Goal: Information Seeking & Learning: Learn about a topic

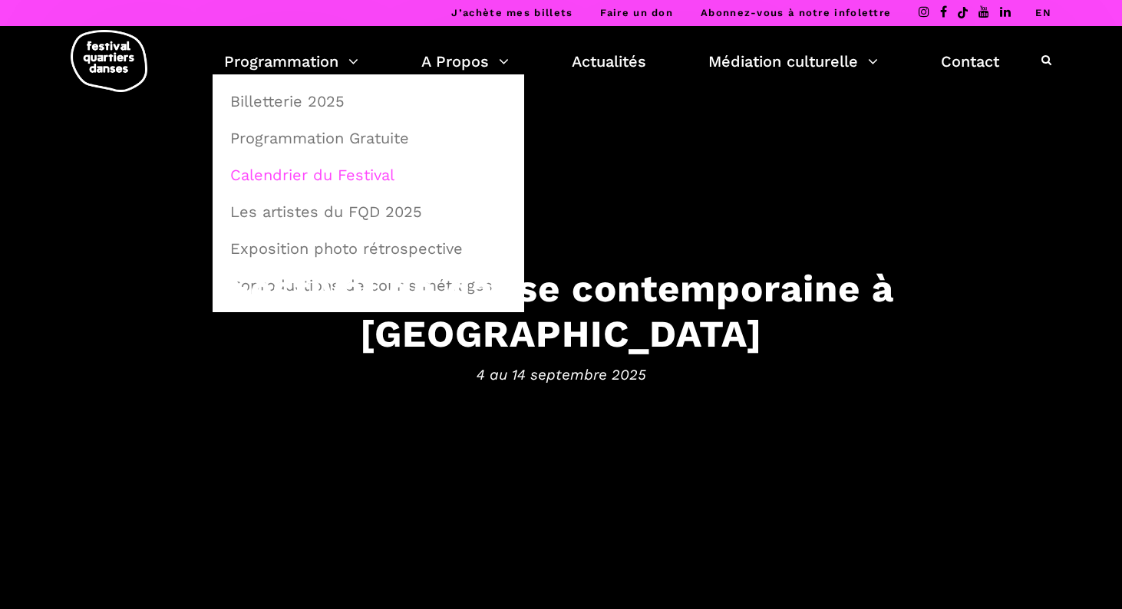
click at [355, 182] on link "Calendrier du Festival" at bounding box center [368, 174] width 295 height 35
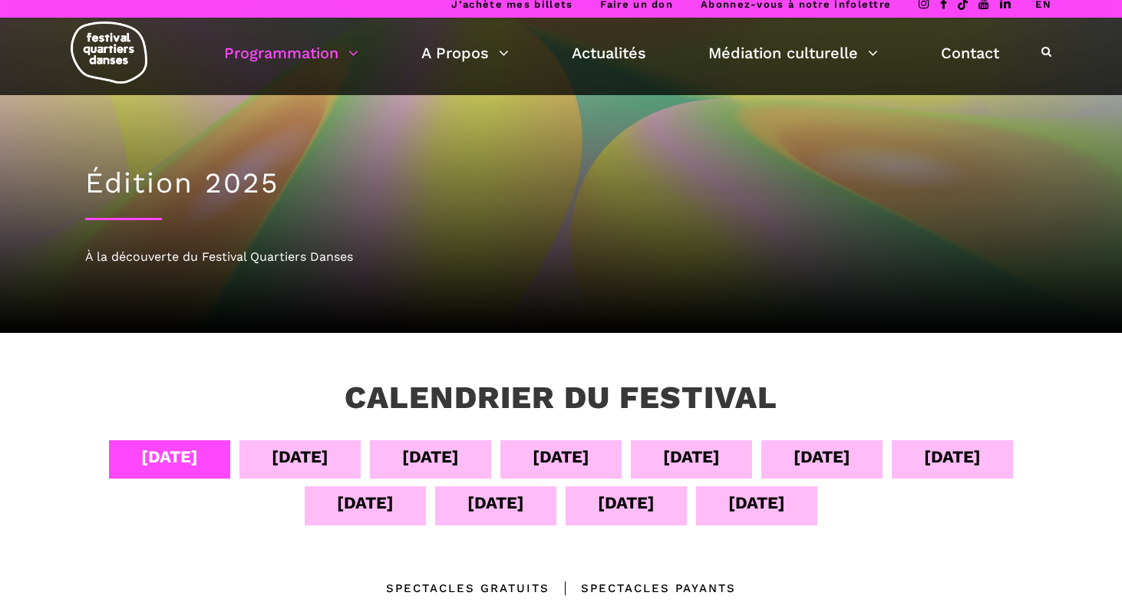
scroll to position [8, 0]
click at [491, 511] on div "12 sept" at bounding box center [495, 503] width 57 height 27
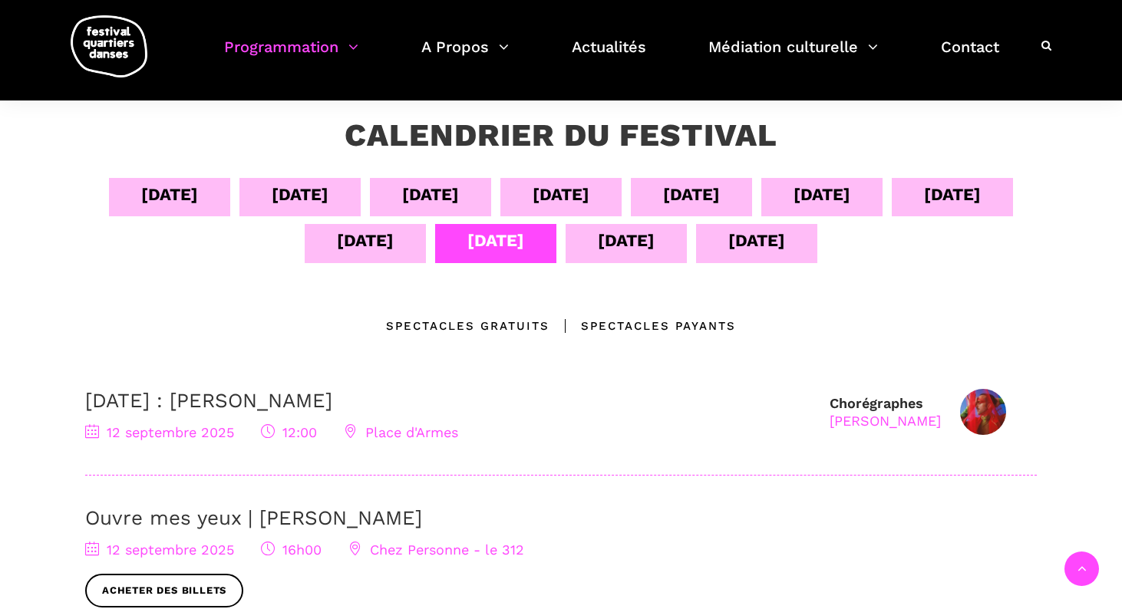
scroll to position [271, 0]
click at [623, 236] on div "13 sept" at bounding box center [626, 240] width 57 height 27
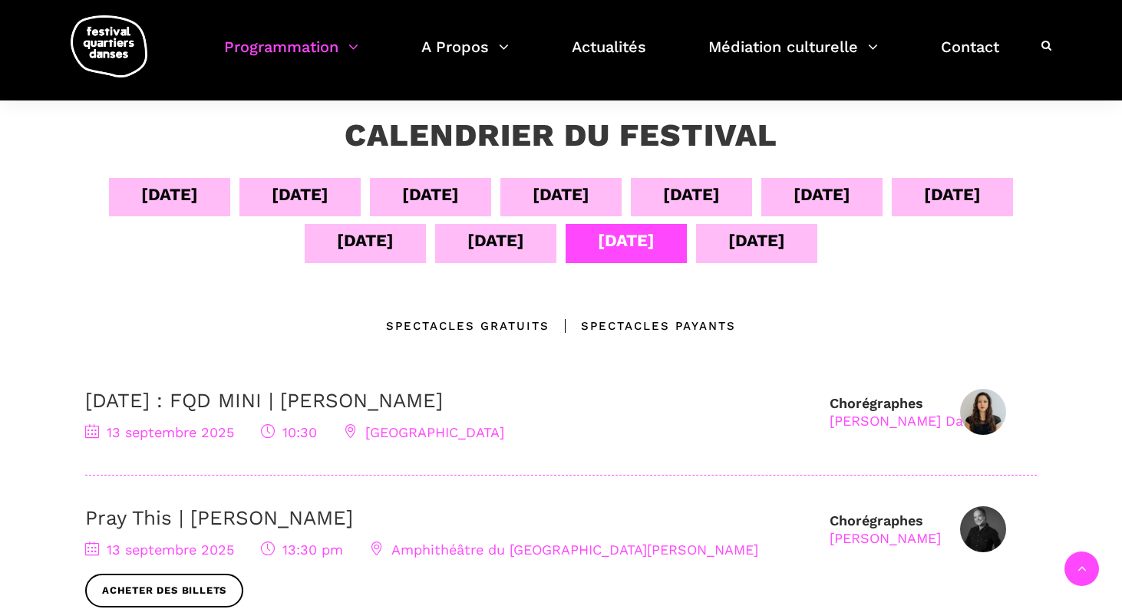
click at [362, 236] on div "11 sept" at bounding box center [365, 240] width 57 height 27
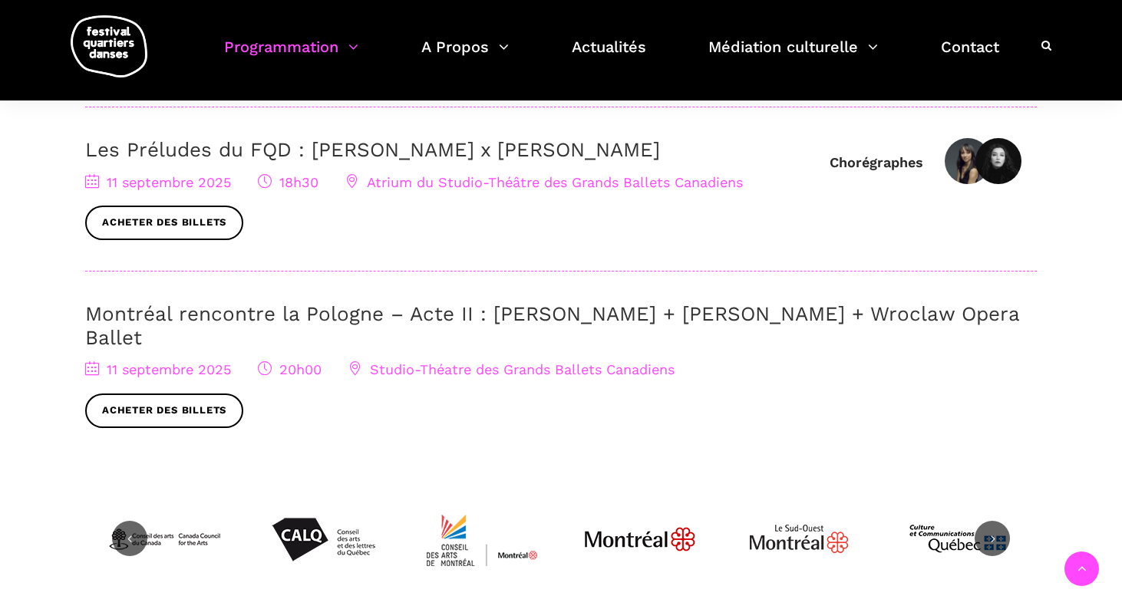
scroll to position [705, 0]
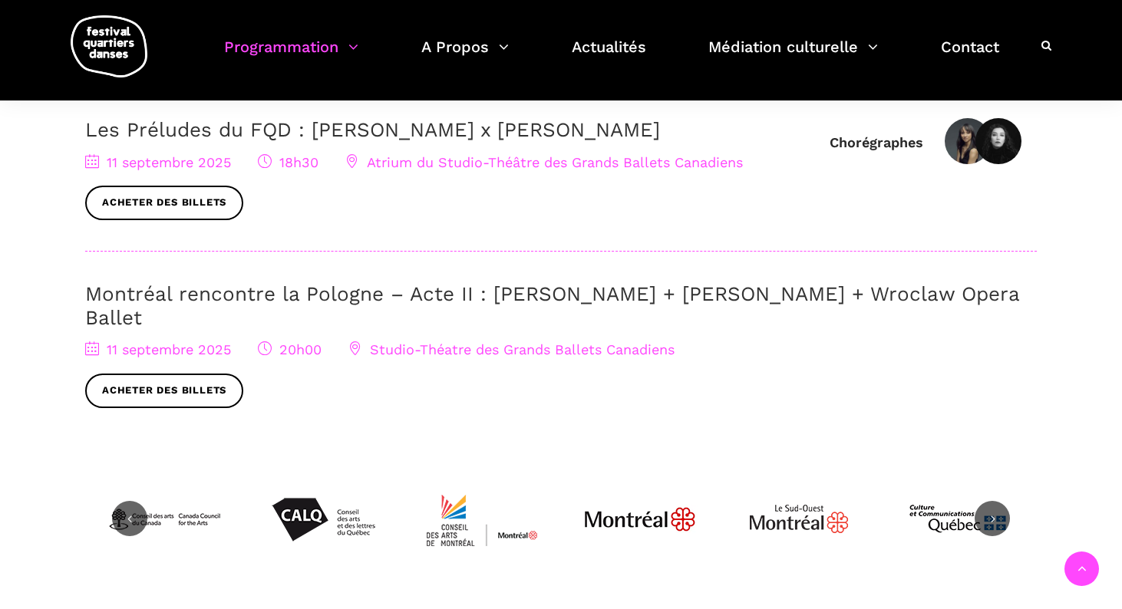
click at [510, 289] on link "Montréal rencontre la Pologne – Acte II : Béatrice Larrivée + Cai Glover + Wroc…" at bounding box center [552, 305] width 934 height 47
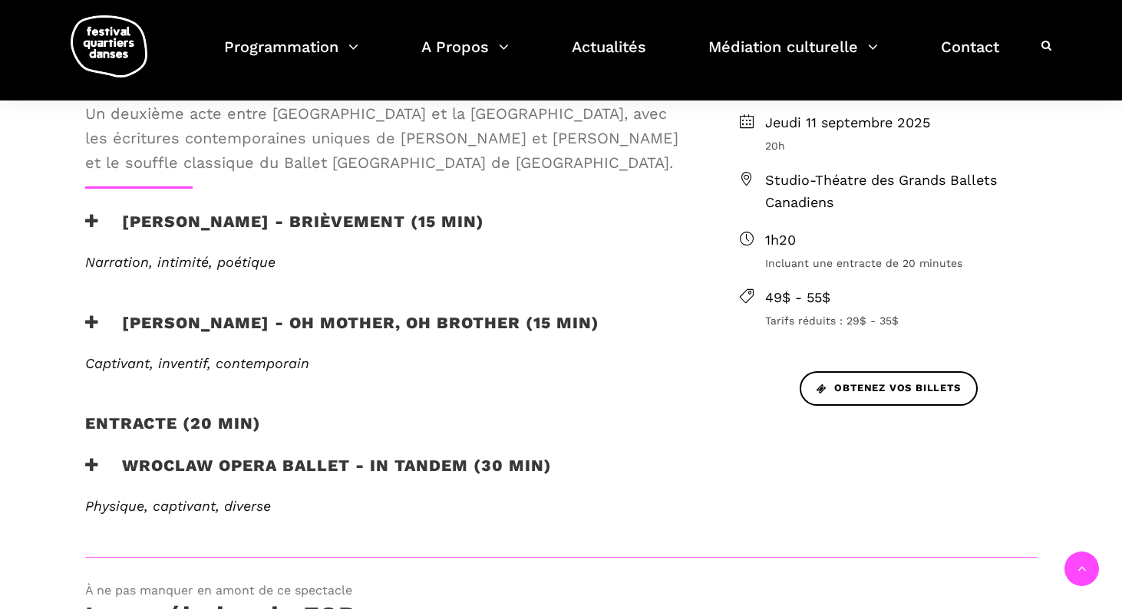
scroll to position [529, 0]
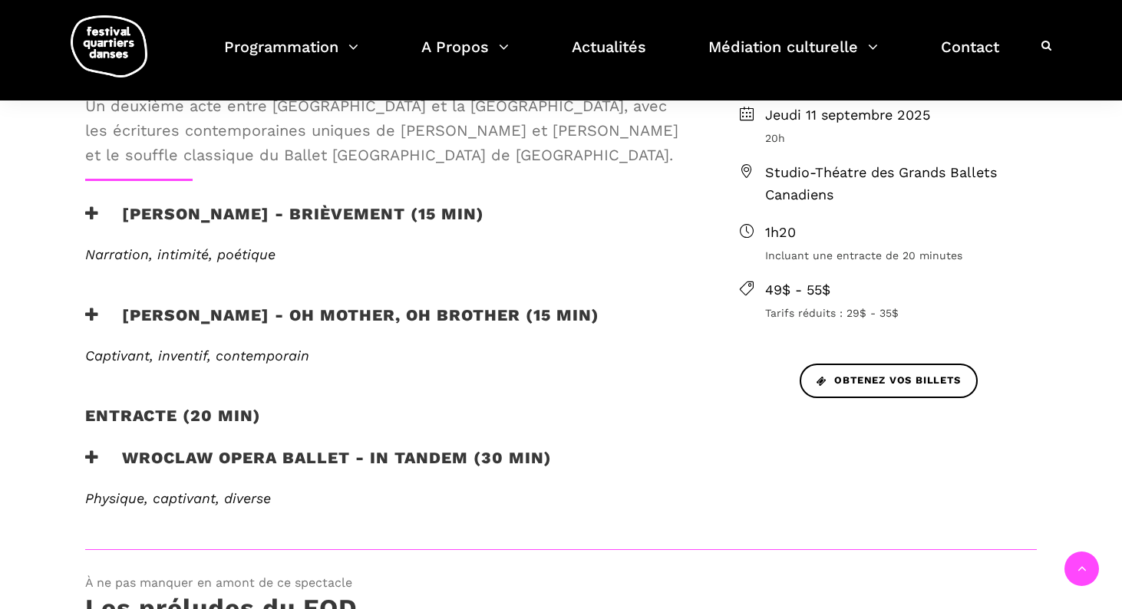
click at [145, 210] on h3 "Béatrice Larrivée - Brièvement (15 min)" at bounding box center [284, 223] width 399 height 38
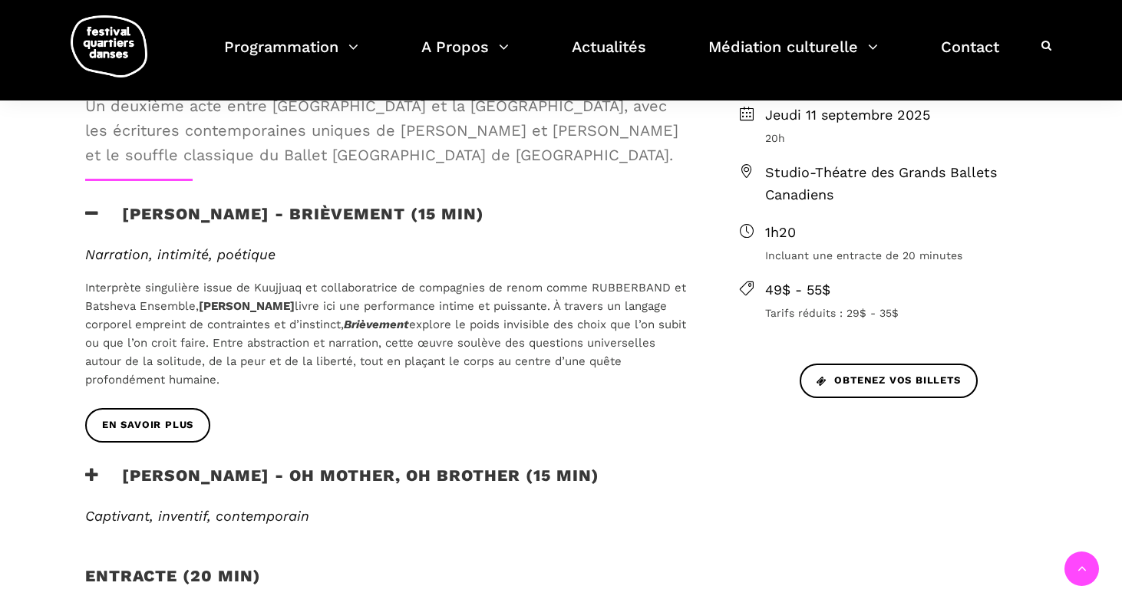
drag, startPoint x: 520, startPoint y: 213, endPoint x: 126, endPoint y: 213, distance: 393.8
click at [126, 213] on div "Béatrice Larrivée - Brièvement (15 min)" at bounding box center [387, 223] width 605 height 38
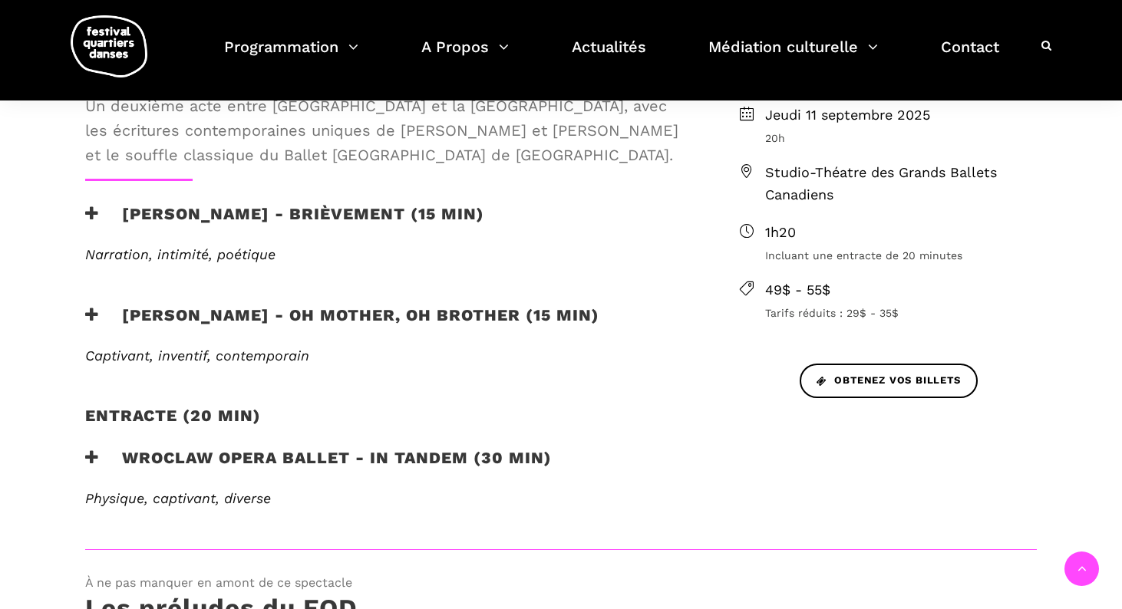
copy h3 "Béatrice Larrivée - Brièvement (15 min)"
click at [124, 309] on h3 "Cai Glover - Oh mother, oh brother (15 min)" at bounding box center [342, 324] width 514 height 38
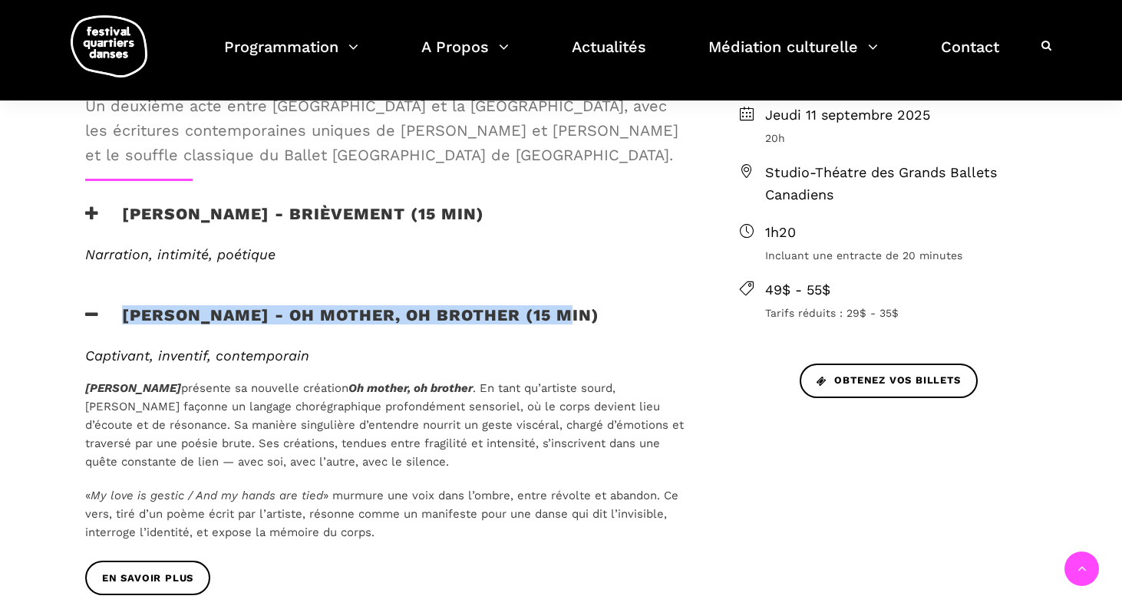
drag, startPoint x: 570, startPoint y: 310, endPoint x: 121, endPoint y: 307, distance: 449.0
click at [121, 307] on div "Cai Glover - Oh mother, oh brother (15 min)" at bounding box center [387, 324] width 605 height 38
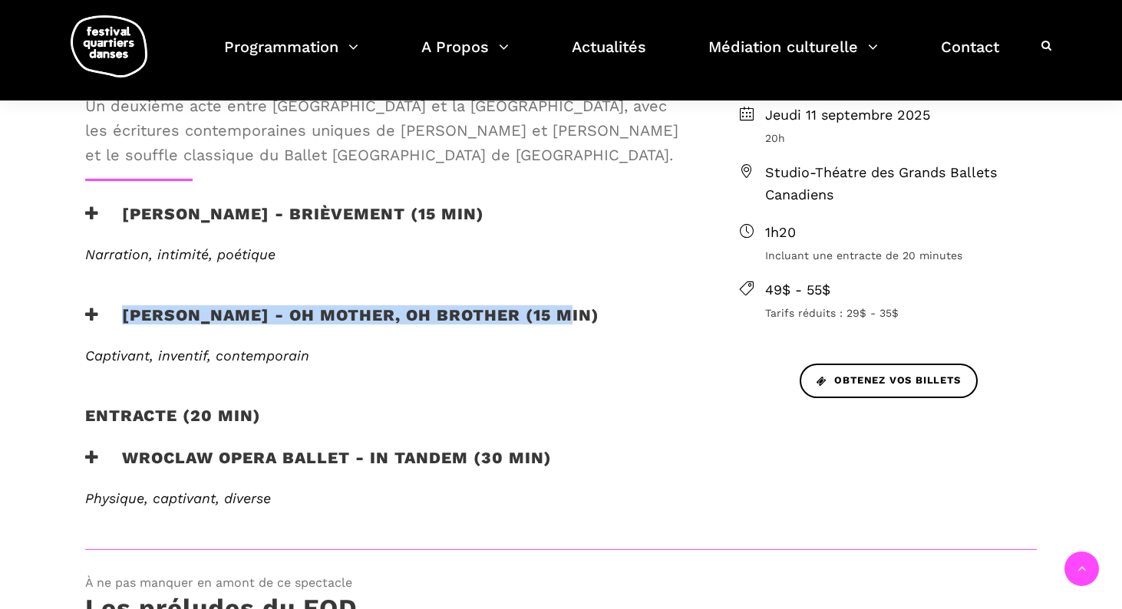
copy h3 "Cai Glover - Oh mother, oh brother (15 min)"
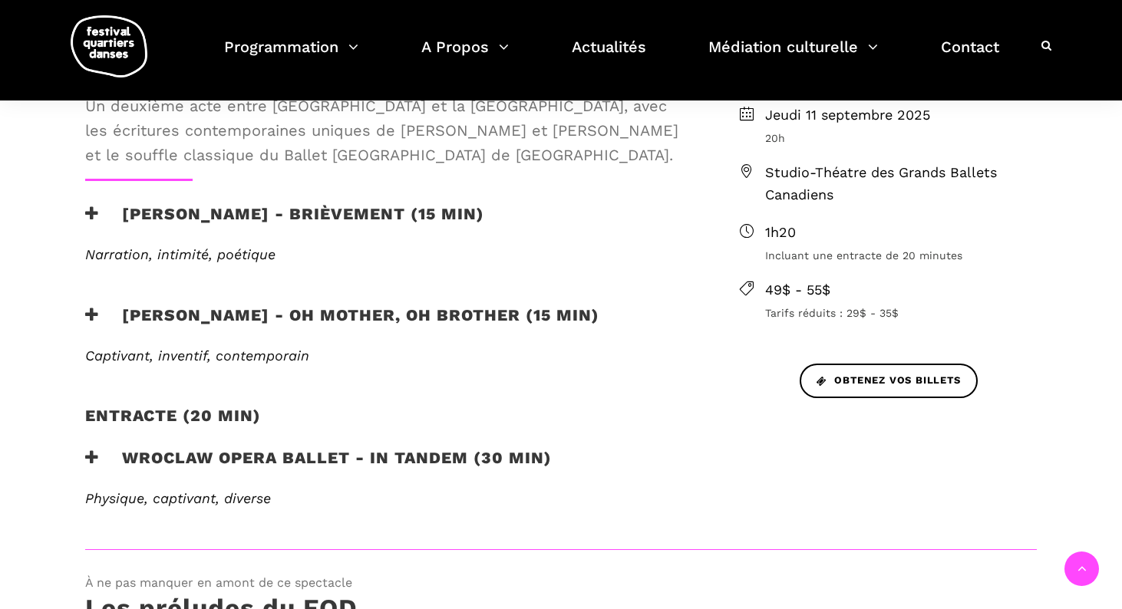
click at [689, 406] on div "Entracte (20 min)" at bounding box center [387, 425] width 605 height 38
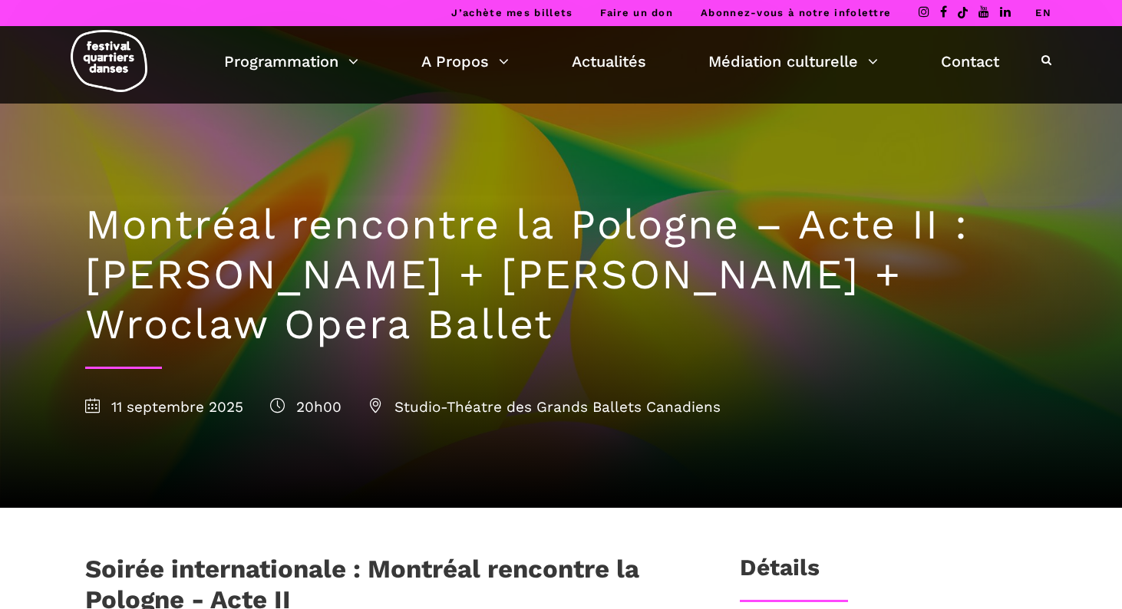
scroll to position [0, 0]
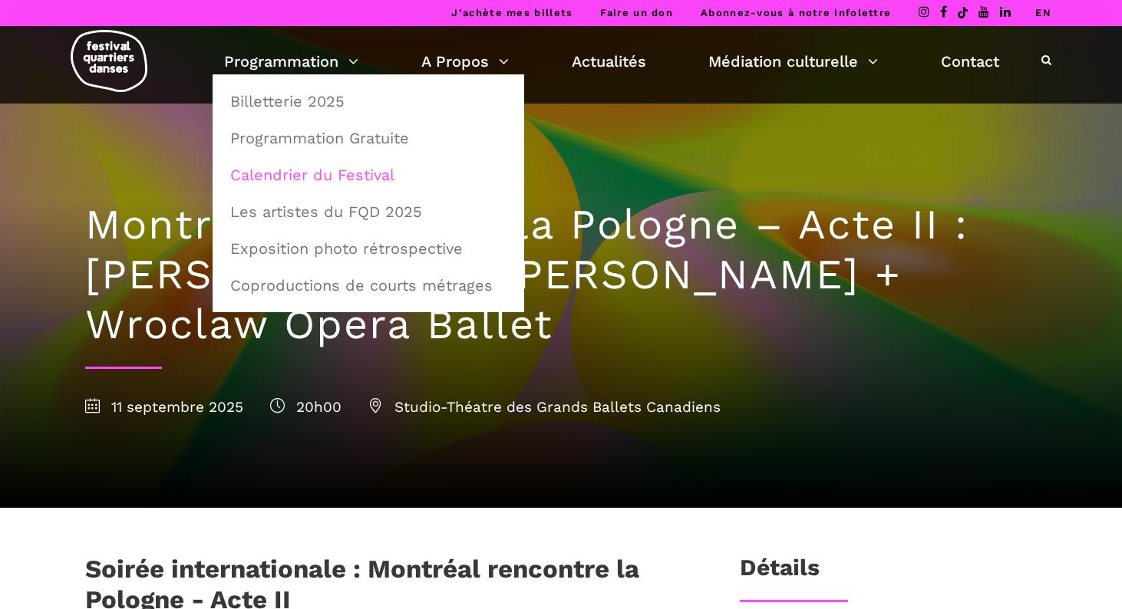
click at [361, 176] on link "Calendrier du Festival" at bounding box center [368, 174] width 295 height 35
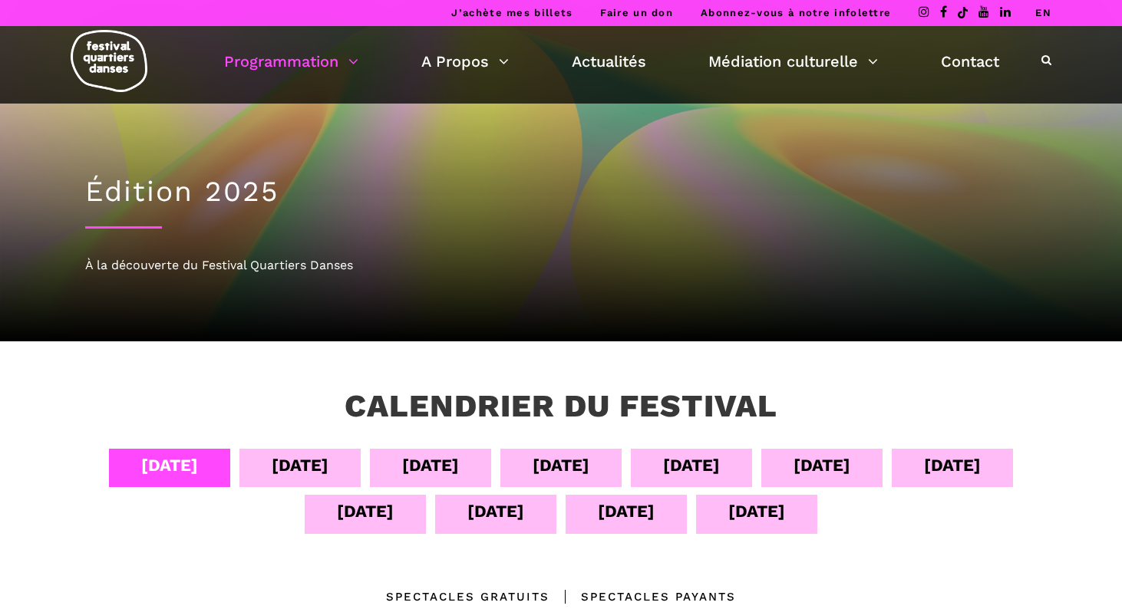
click at [618, 517] on div "[DATE]" at bounding box center [626, 511] width 57 height 27
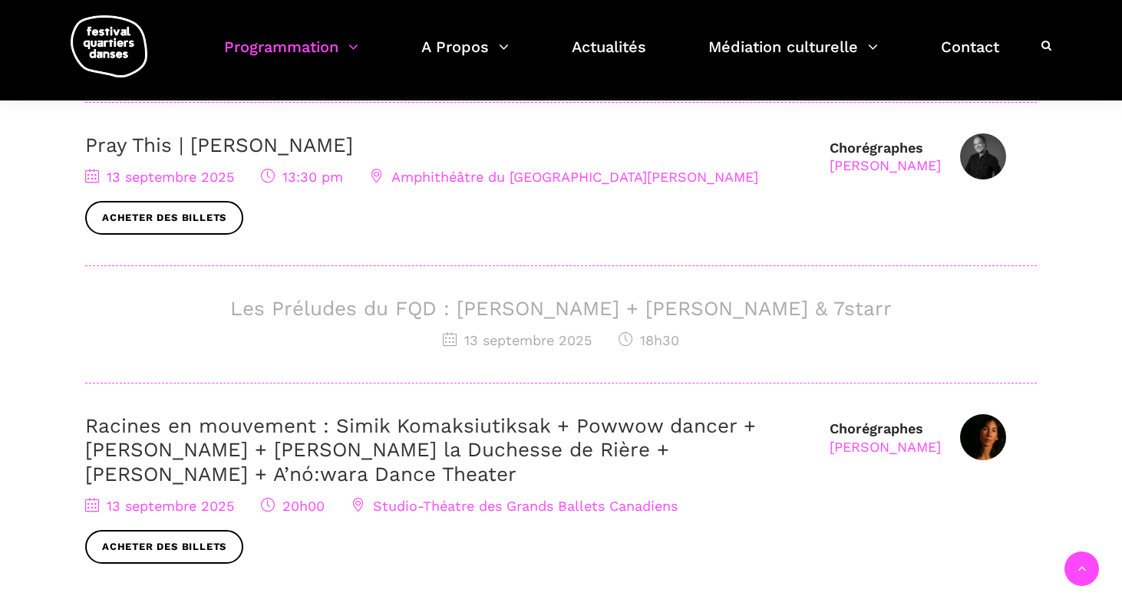
scroll to position [641, 0]
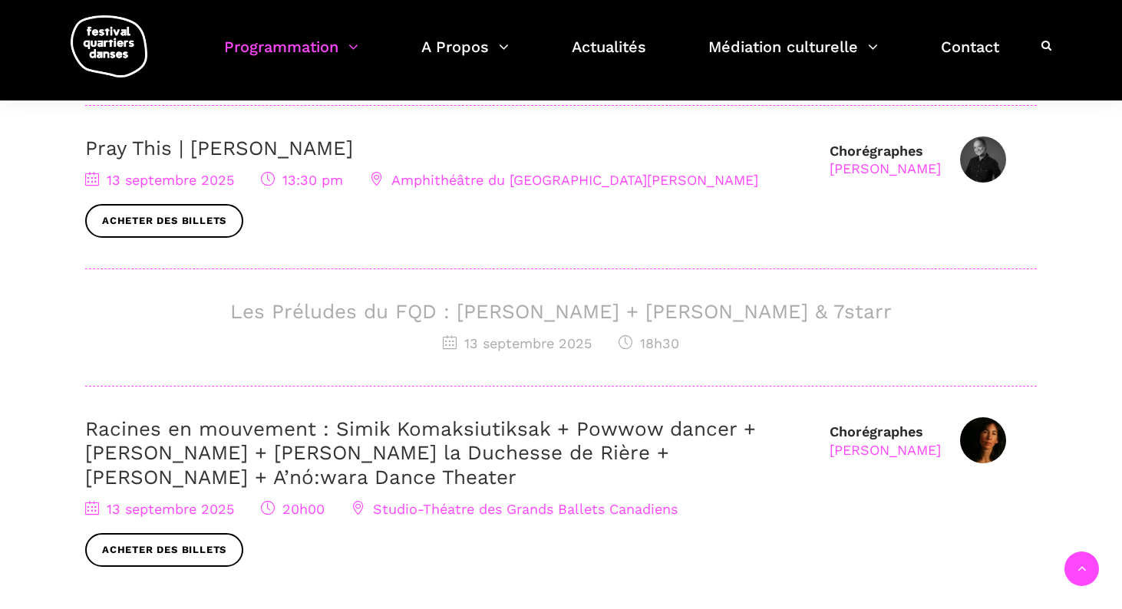
click at [544, 316] on h3 "Les Préludes du FQD : [PERSON_NAME] + [PERSON_NAME] & 7starr" at bounding box center [561, 312] width 952 height 24
click at [627, 307] on h3 "Les Préludes du FQD : [PERSON_NAME] + [PERSON_NAME] & 7starr" at bounding box center [561, 312] width 952 height 24
drag, startPoint x: 629, startPoint y: 311, endPoint x: 454, endPoint y: 306, distance: 174.3
click at [454, 306] on h3 "Les Préludes du FQD : Daniela Jezerinac + Charles Brecard & 7starr" at bounding box center [561, 312] width 952 height 24
copy h3 "Daniela Jezerinac"
